Goal: Find specific page/section: Find specific page/section

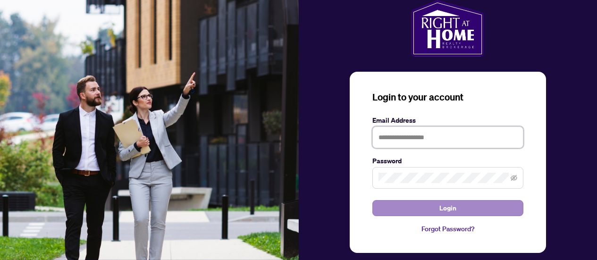
type input "**********"
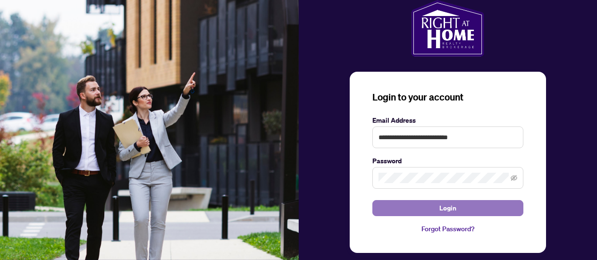
click at [446, 207] on span "Login" at bounding box center [447, 207] width 17 height 15
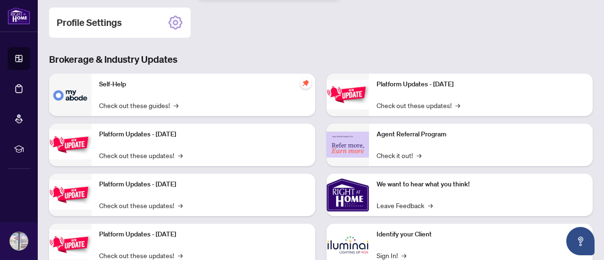
scroll to position [172, 0]
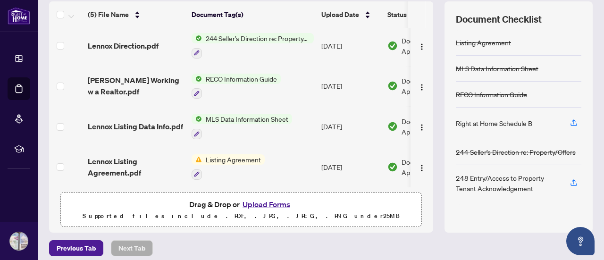
scroll to position [134, 0]
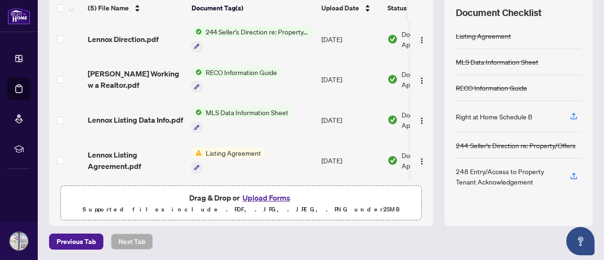
click at [234, 148] on span "Listing Agreement" at bounding box center [233, 153] width 63 height 10
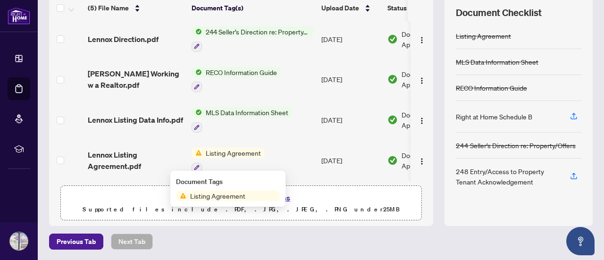
click at [234, 148] on span "Listing Agreement" at bounding box center [233, 153] width 63 height 10
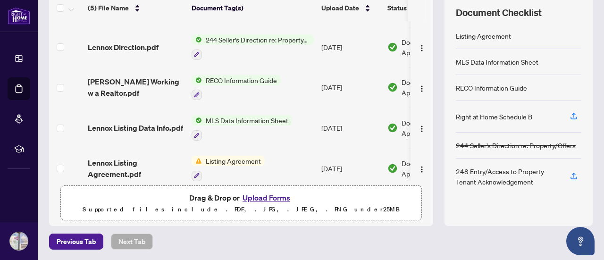
scroll to position [44, 0]
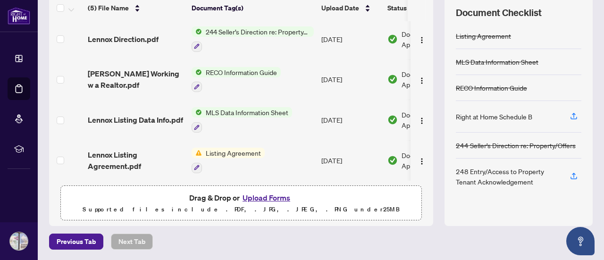
click at [232, 148] on span "Listing Agreement" at bounding box center [233, 153] width 63 height 10
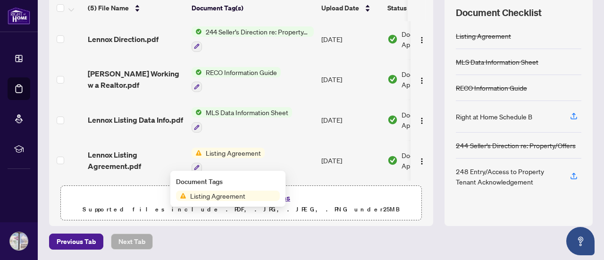
click at [208, 195] on span "Listing Agreement" at bounding box center [217, 196] width 63 height 10
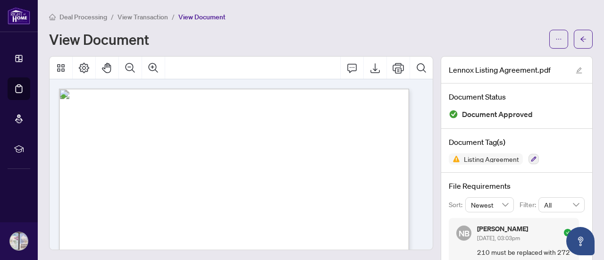
click at [156, 17] on span "View Transaction" at bounding box center [142, 17] width 50 height 8
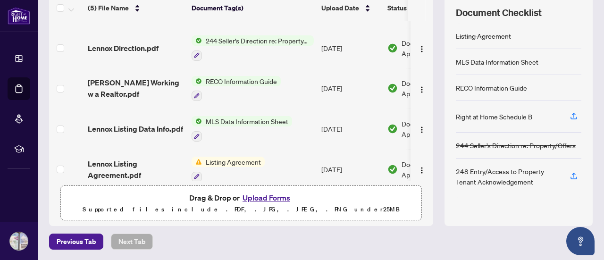
scroll to position [44, 0]
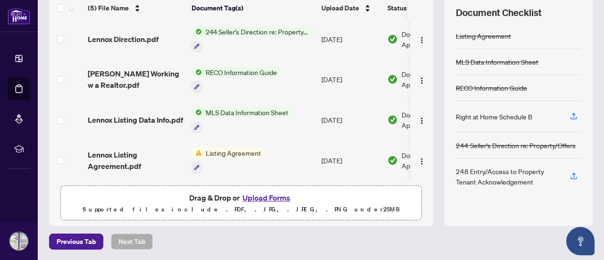
click at [231, 148] on span "Listing Agreement" at bounding box center [233, 153] width 63 height 10
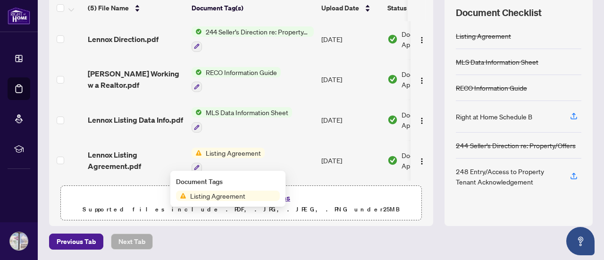
click at [231, 148] on span "Listing Agreement" at bounding box center [233, 153] width 63 height 10
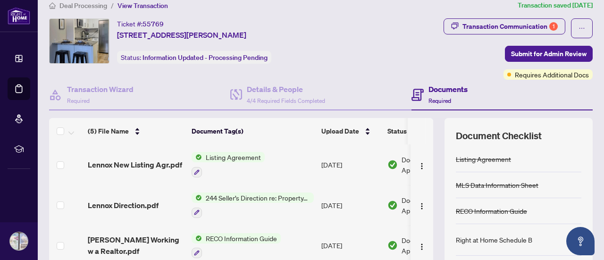
scroll to position [0, 0]
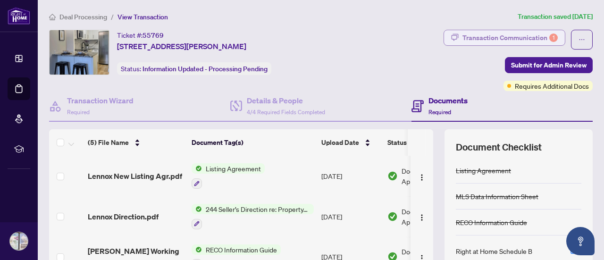
click at [488, 31] on div "Transaction Communication 1" at bounding box center [509, 37] width 95 height 15
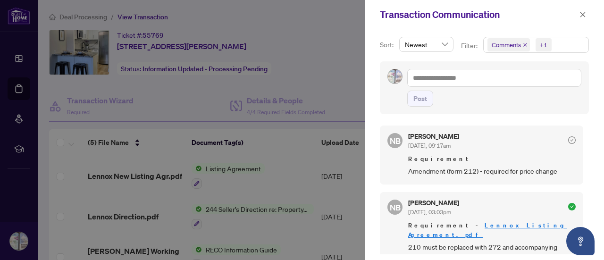
click at [348, 77] on div at bounding box center [302, 130] width 604 height 260
click at [579, 9] on button "button" at bounding box center [582, 14] width 12 height 11
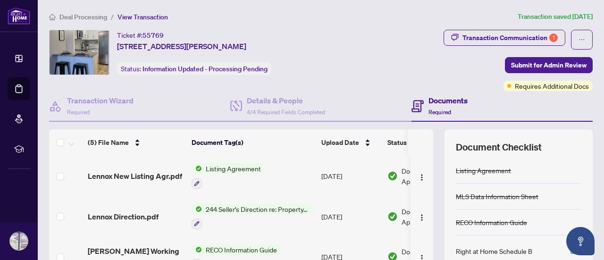
click at [433, 101] on h4 "Documents" at bounding box center [447, 100] width 39 height 11
click at [538, 35] on div "Transaction Communication 1" at bounding box center [509, 37] width 95 height 15
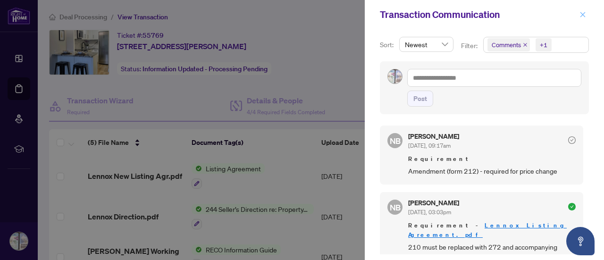
click at [577, 15] on button "button" at bounding box center [582, 14] width 12 height 11
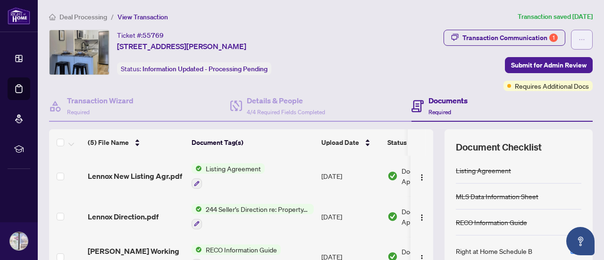
click at [578, 40] on icon "ellipsis" at bounding box center [581, 39] width 7 height 7
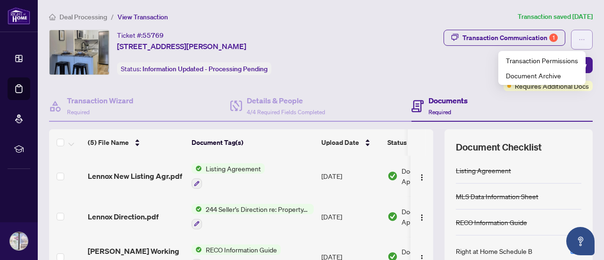
click at [578, 40] on icon "ellipsis" at bounding box center [581, 39] width 7 height 7
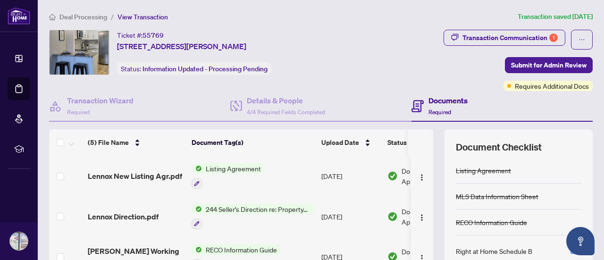
click at [335, 75] on div "Ticket #: 55769 [STREET_ADDRESS][PERSON_NAME] Status: Information Updated - Pro…" at bounding box center [202, 60] width 310 height 61
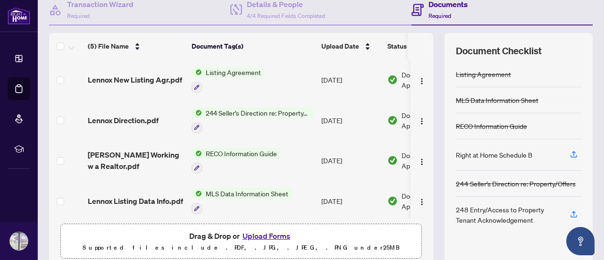
scroll to position [87, 0]
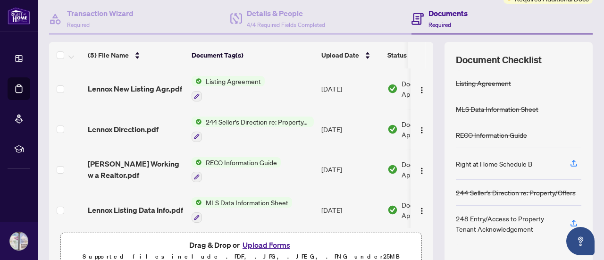
click at [224, 77] on span "Listing Agreement" at bounding box center [233, 81] width 63 height 10
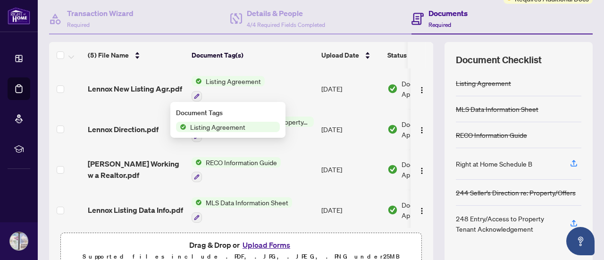
click at [199, 124] on span "Listing Agreement" at bounding box center [217, 127] width 63 height 10
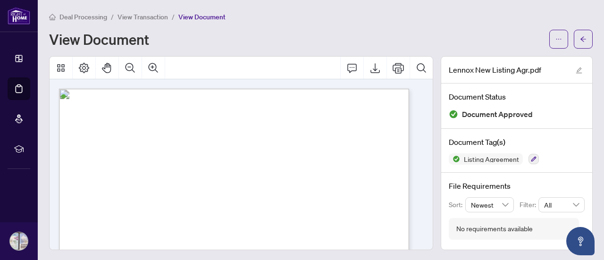
scroll to position [94, 0]
